Goal: Transaction & Acquisition: Purchase product/service

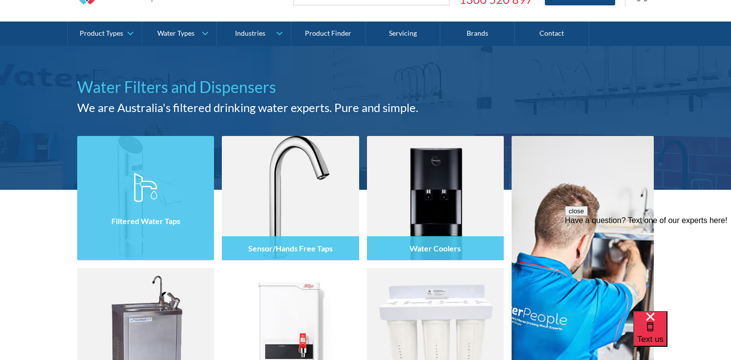
click at [136, 204] on div at bounding box center [145, 206] width 137 height 59
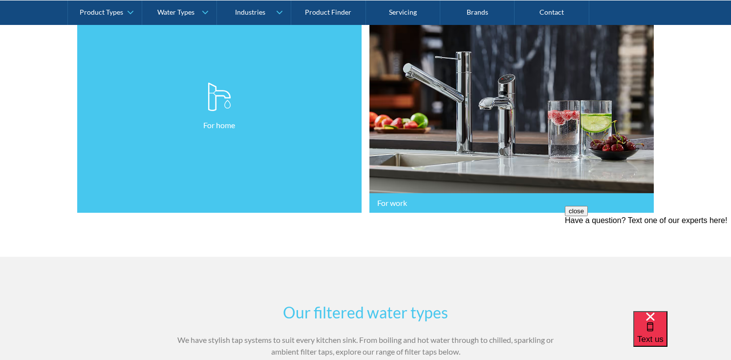
click at [209, 92] on img at bounding box center [219, 96] width 23 height 29
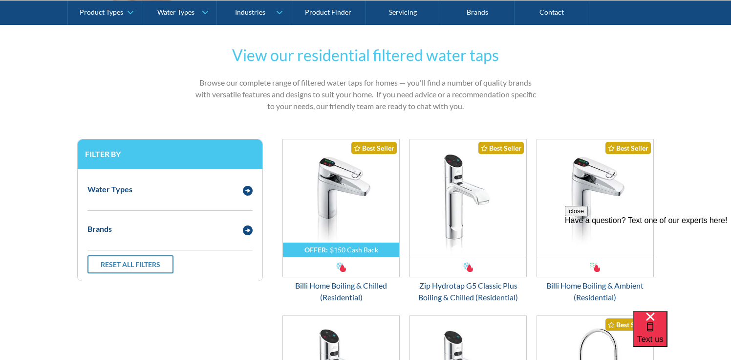
scroll to position [461, 0]
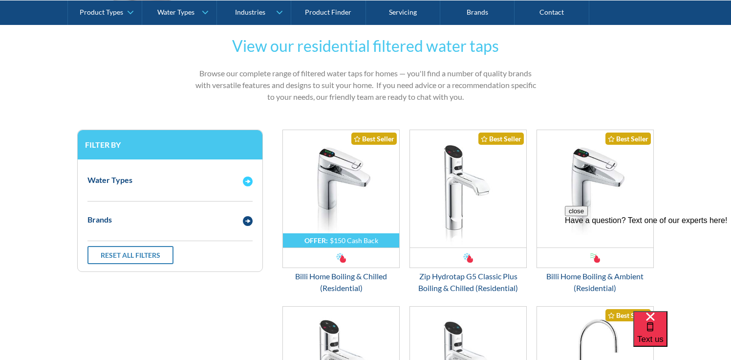
click at [250, 186] on div "Water Types" at bounding box center [170, 180] width 175 height 27
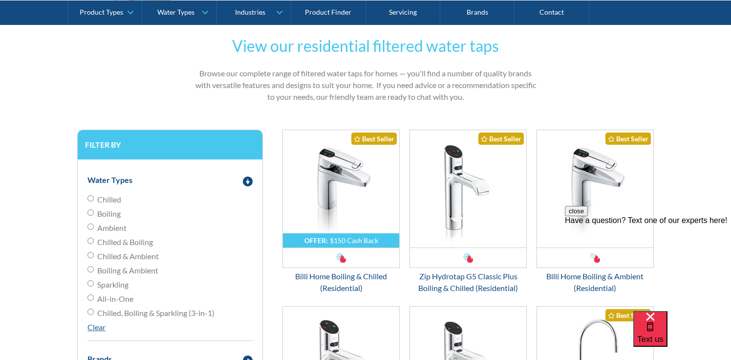
click at [91, 227] on input "Ambient" at bounding box center [90, 226] width 6 height 6
radio input "true"
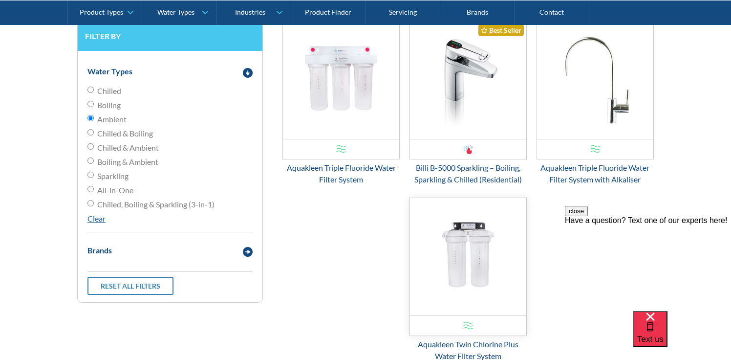
scroll to position [571, 0]
click at [90, 88] on input "Chilled" at bounding box center [90, 89] width 6 height 6
radio input "true"
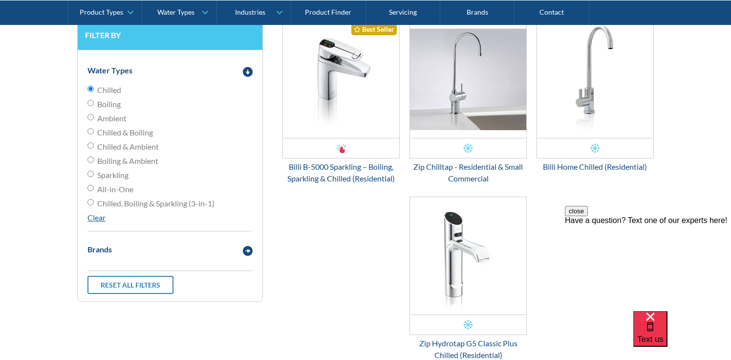
click at [90, 147] on input "Chilled & Ambient" at bounding box center [90, 145] width 6 height 6
radio input "true"
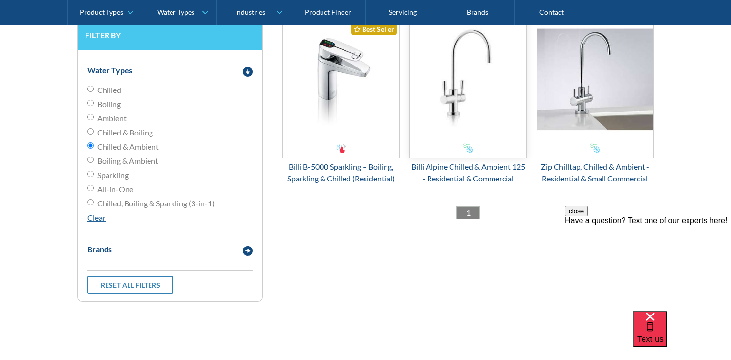
click at [475, 90] on img "Email Form 3" at bounding box center [468, 79] width 116 height 117
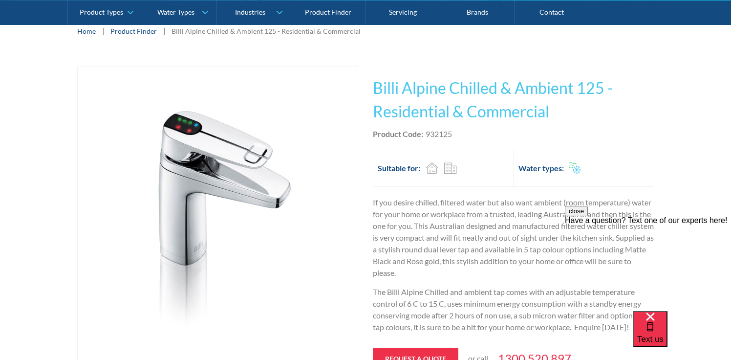
scroll to position [153, 0]
